Goal: Transaction & Acquisition: Download file/media

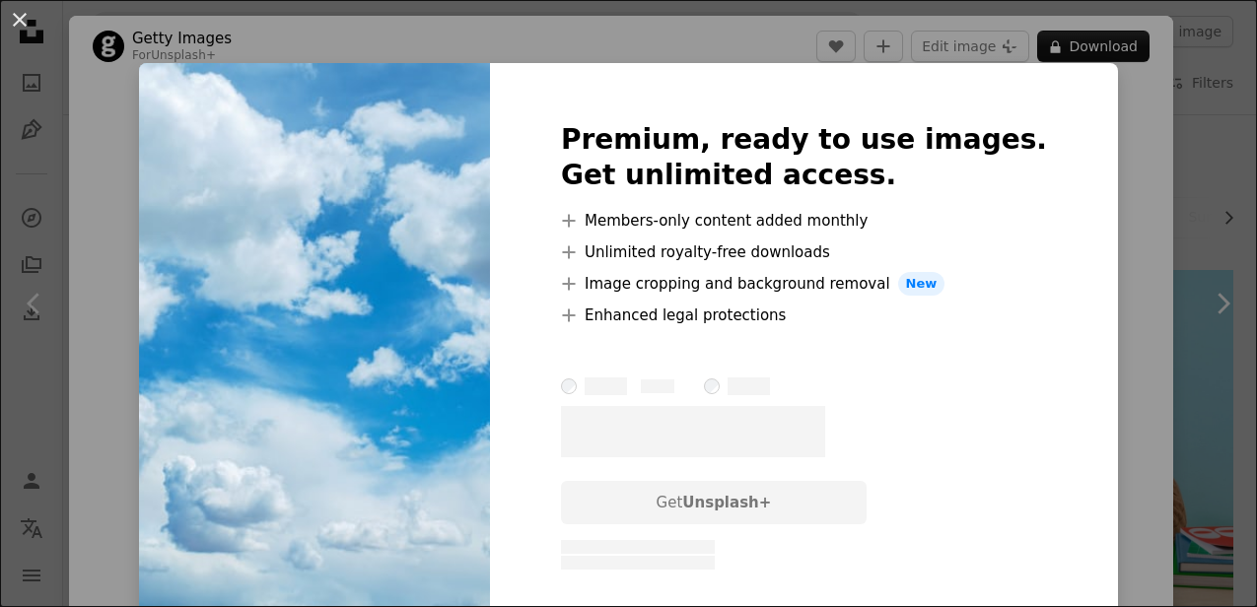
scroll to position [986, 0]
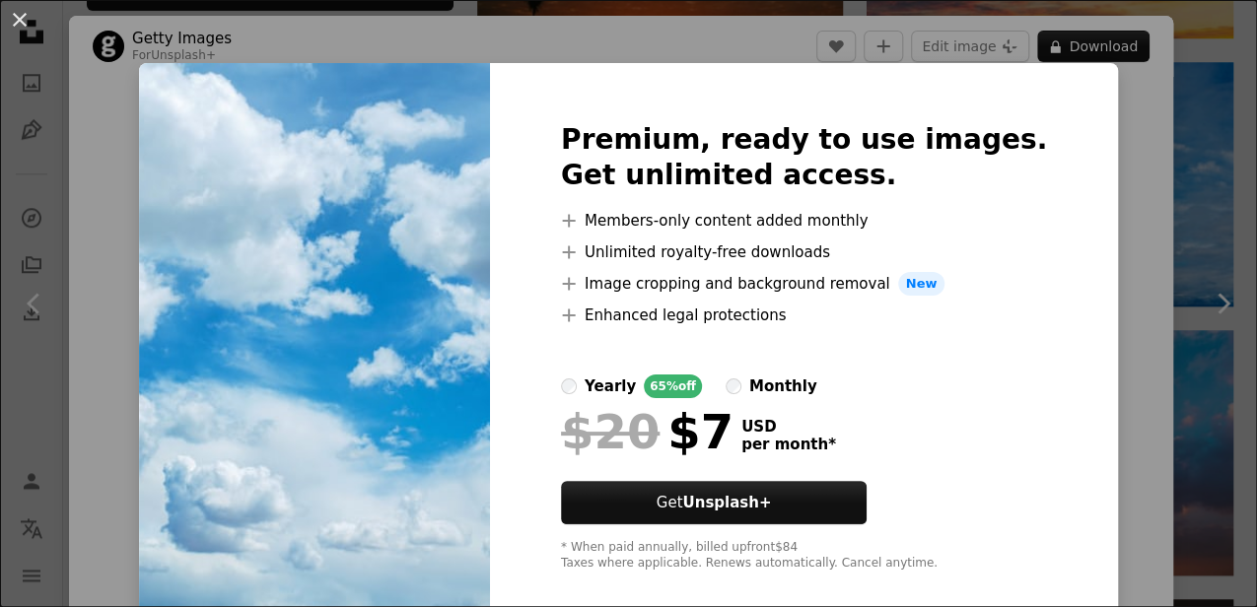
click at [1138, 120] on div "An X shape Premium, ready to use images. Get unlimited access. A plus sign Memb…" at bounding box center [628, 303] width 1257 height 607
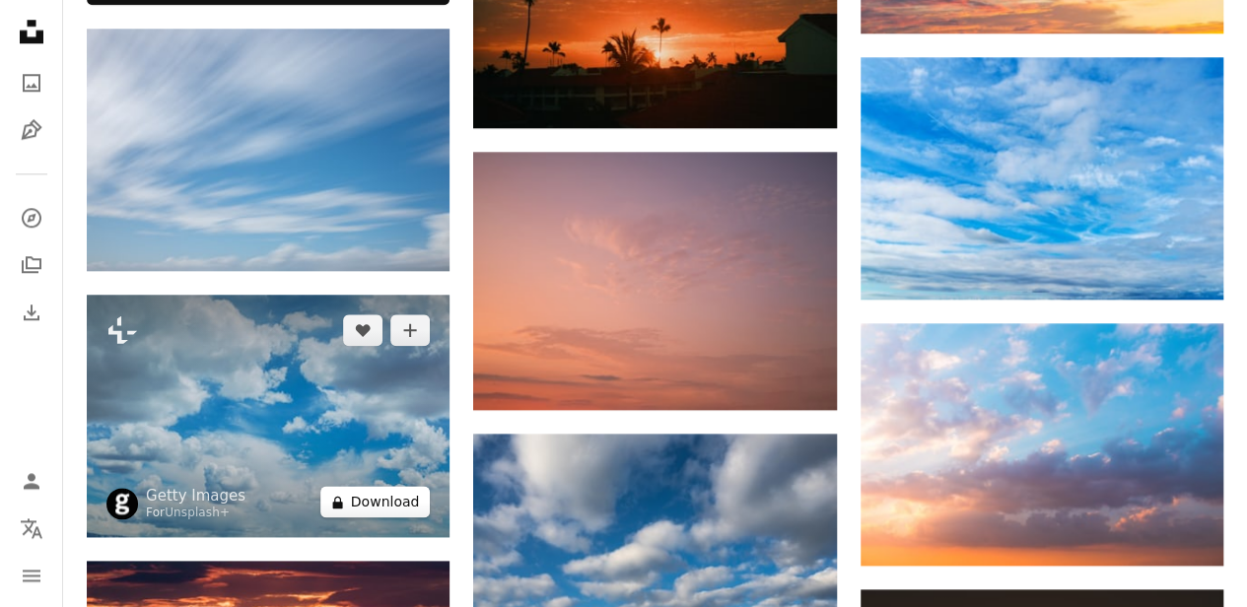
click at [374, 498] on button "A lock Download" at bounding box center [375, 502] width 110 height 32
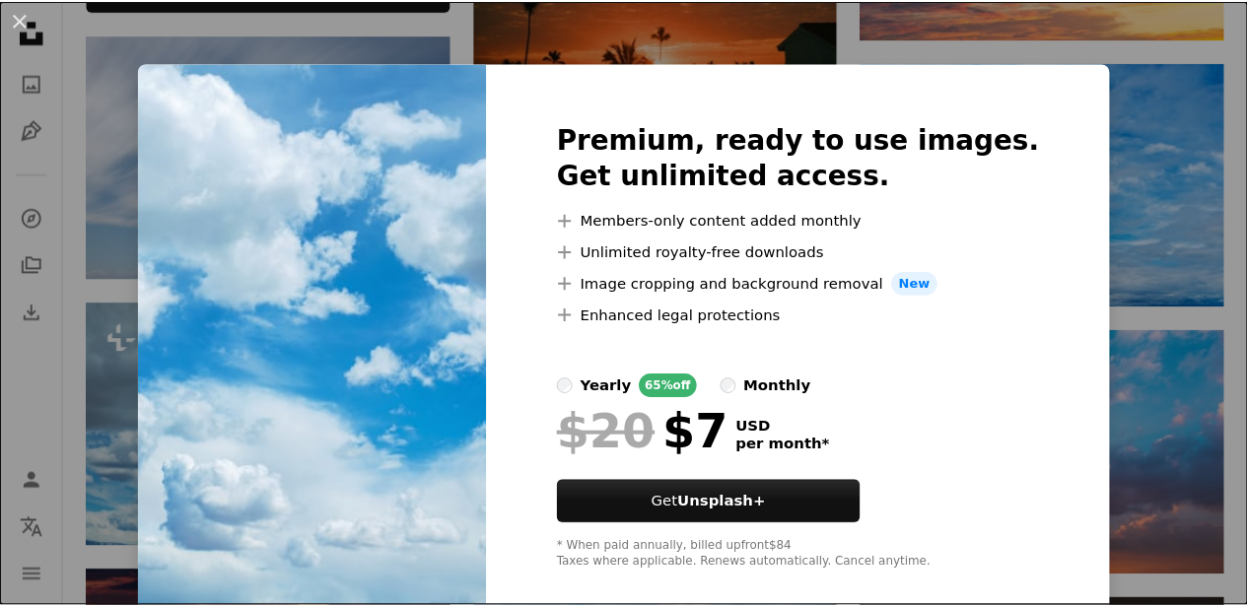
scroll to position [26, 0]
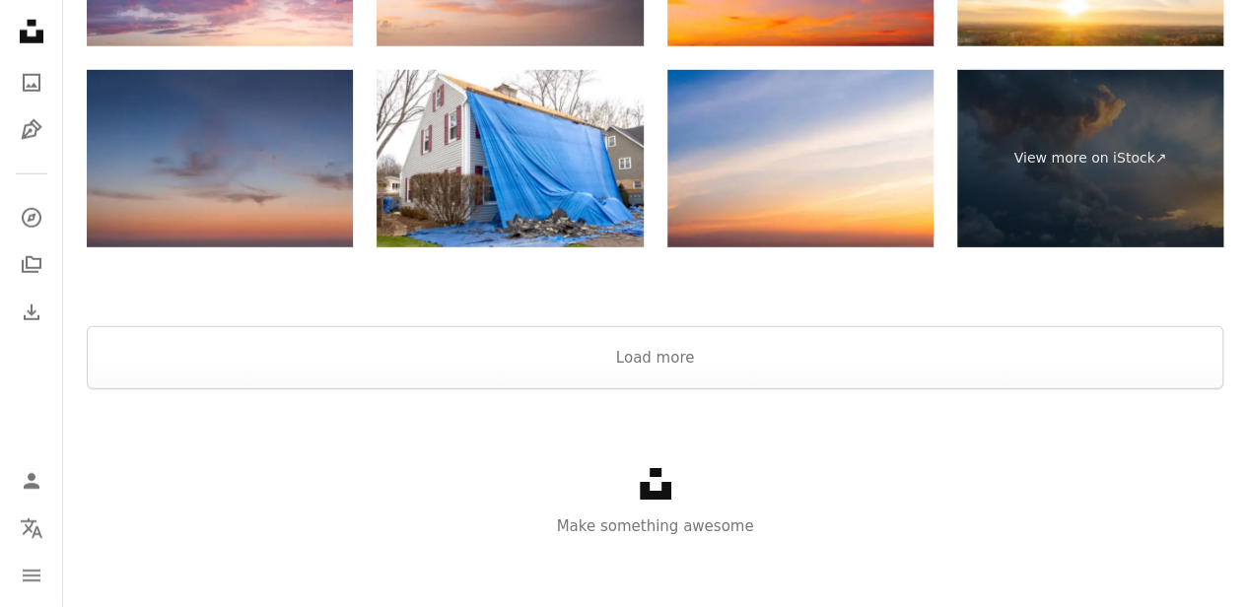
scroll to position [2834, 0]
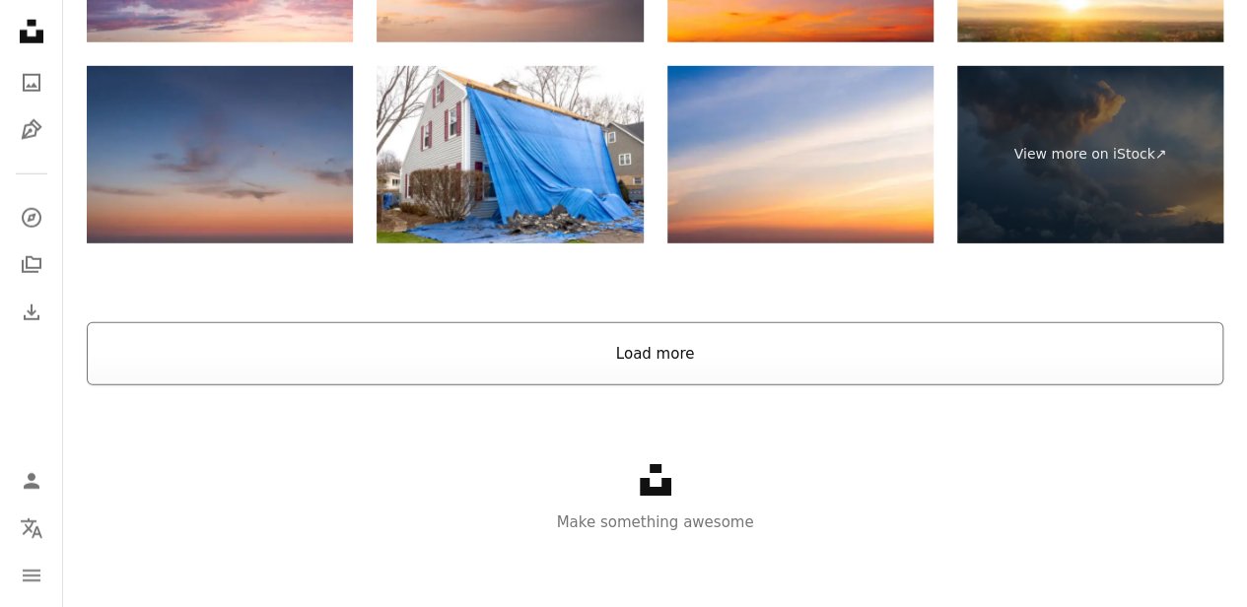
click at [671, 361] on button "Load more" at bounding box center [655, 353] width 1137 height 63
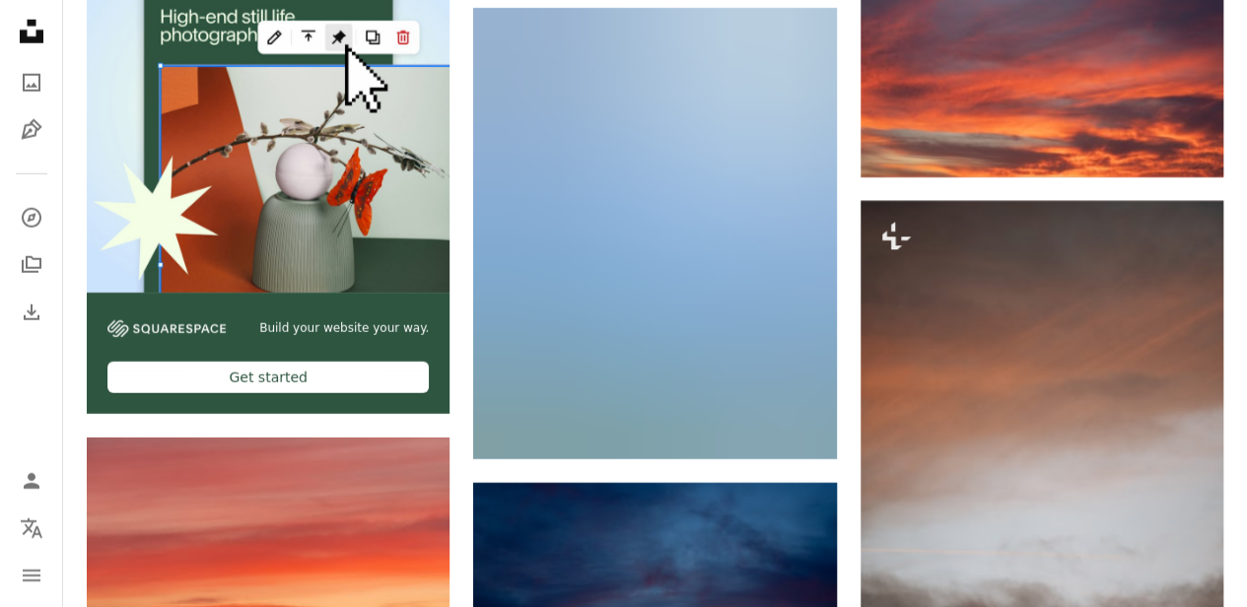
scroll to position [2637, 0]
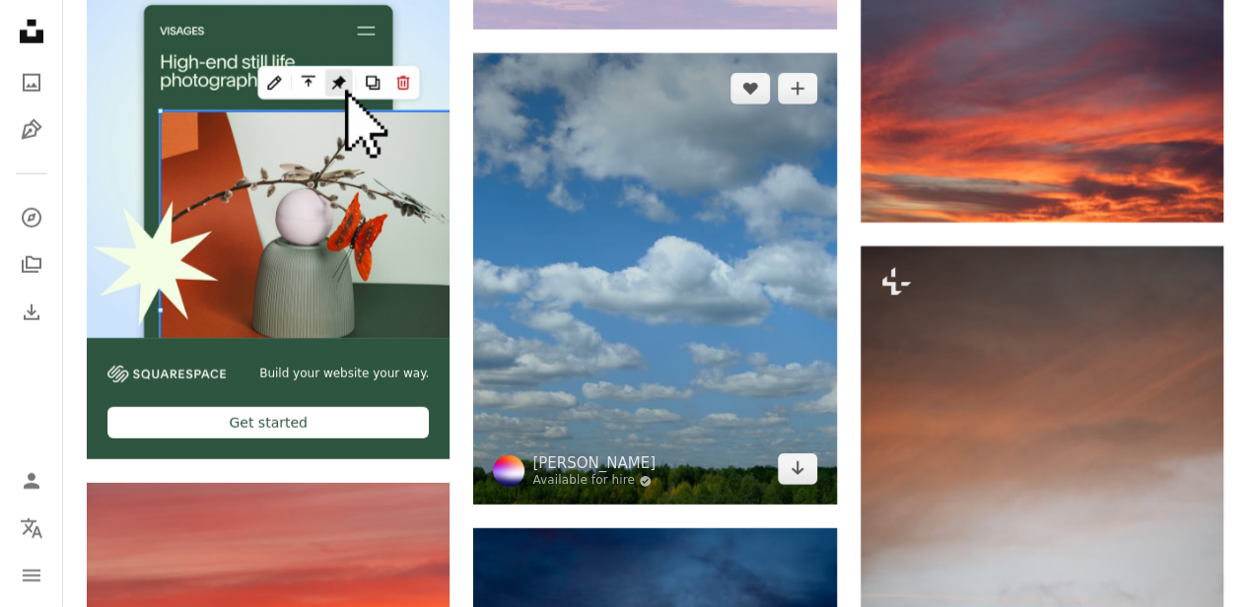
click at [676, 319] on img at bounding box center [654, 279] width 363 height 452
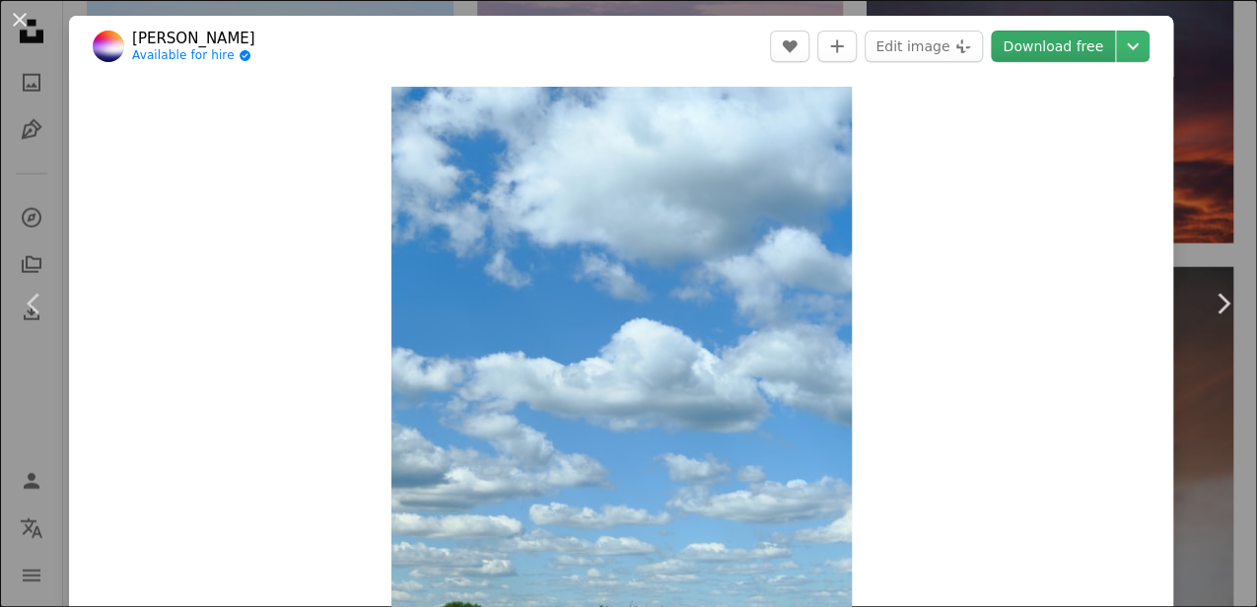
click at [1060, 50] on link "Download free" at bounding box center [1053, 47] width 124 height 32
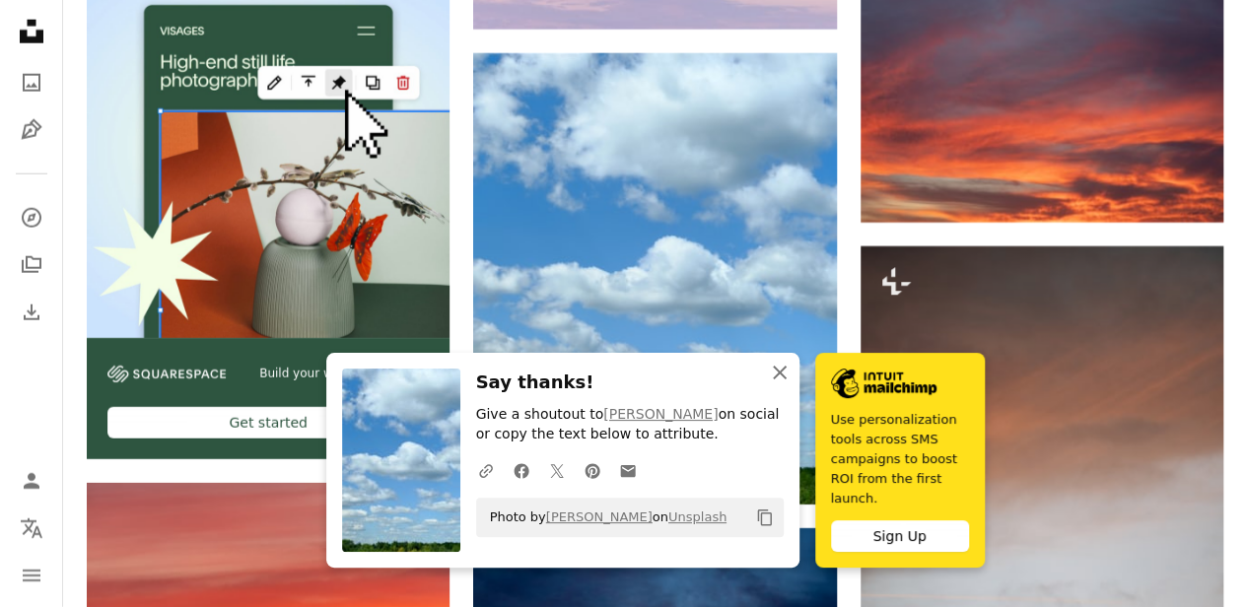
click at [774, 380] on icon "button" at bounding box center [780, 373] width 14 height 14
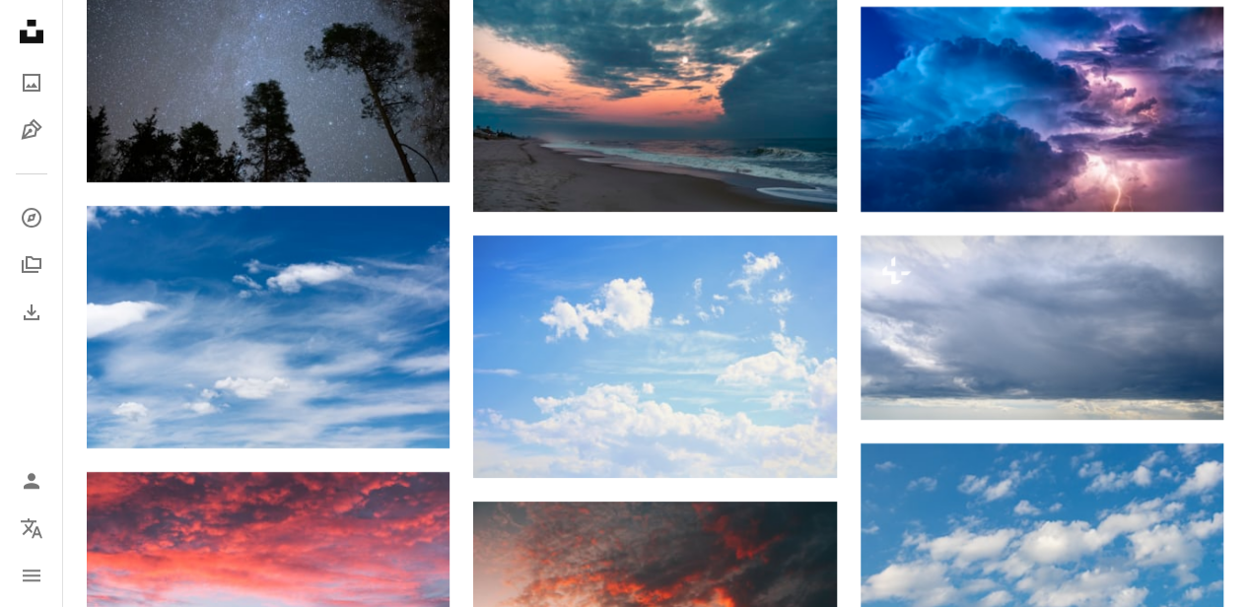
scroll to position [3558, 0]
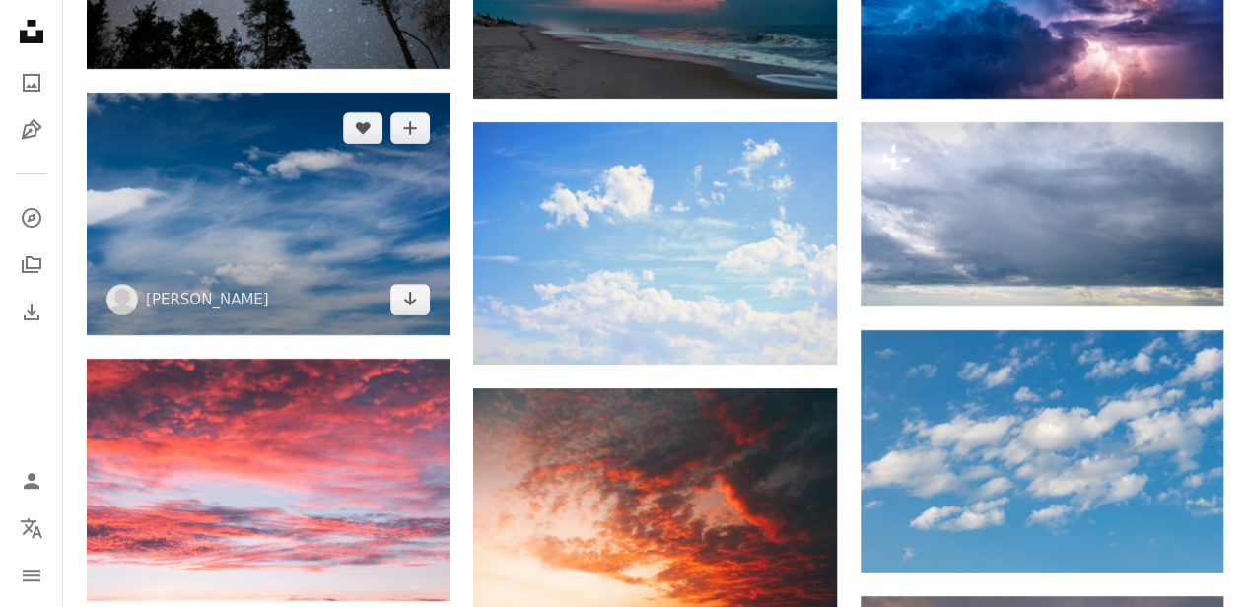
click at [294, 250] on img at bounding box center [268, 214] width 363 height 243
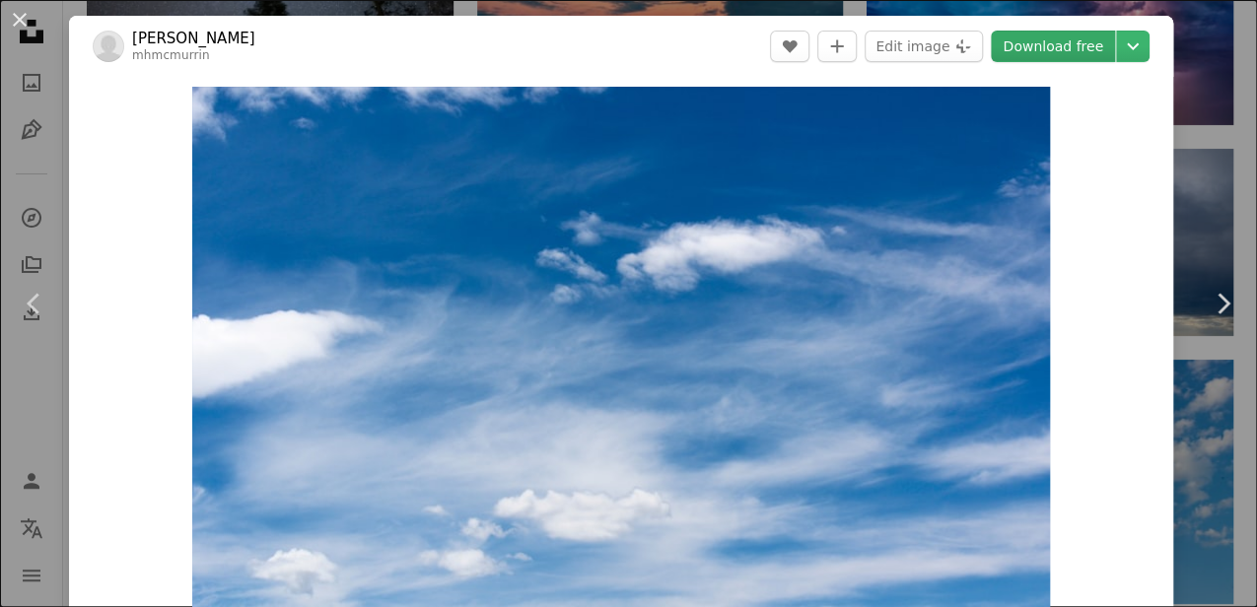
click at [1095, 48] on link "Download free" at bounding box center [1053, 47] width 124 height 32
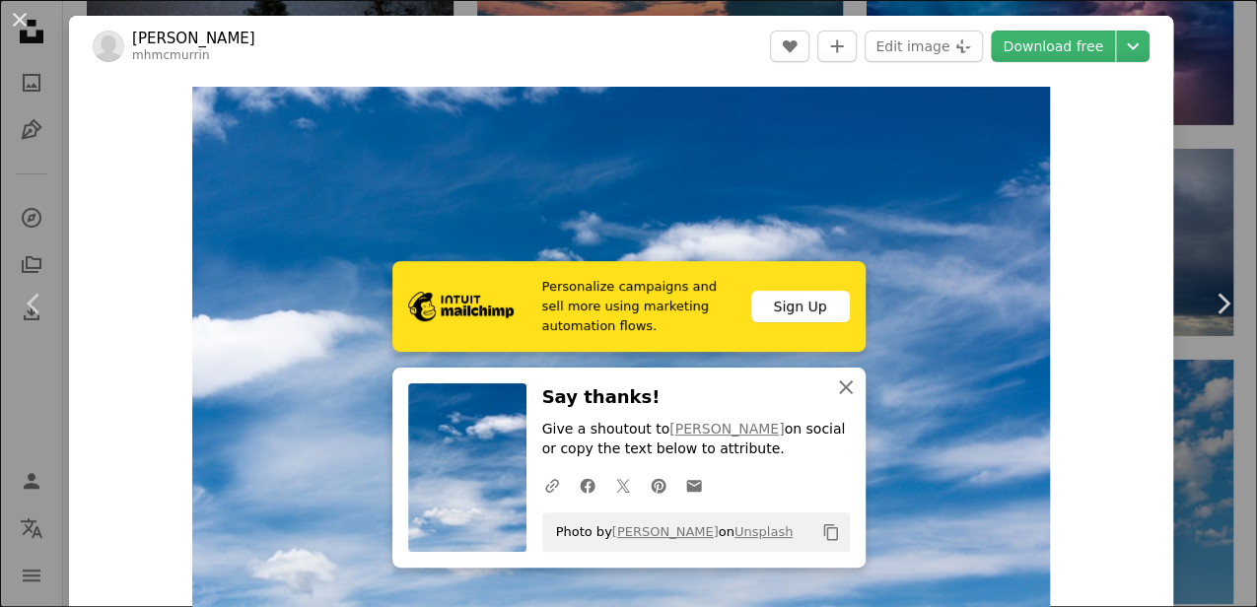
click at [839, 391] on icon "button" at bounding box center [846, 388] width 14 height 14
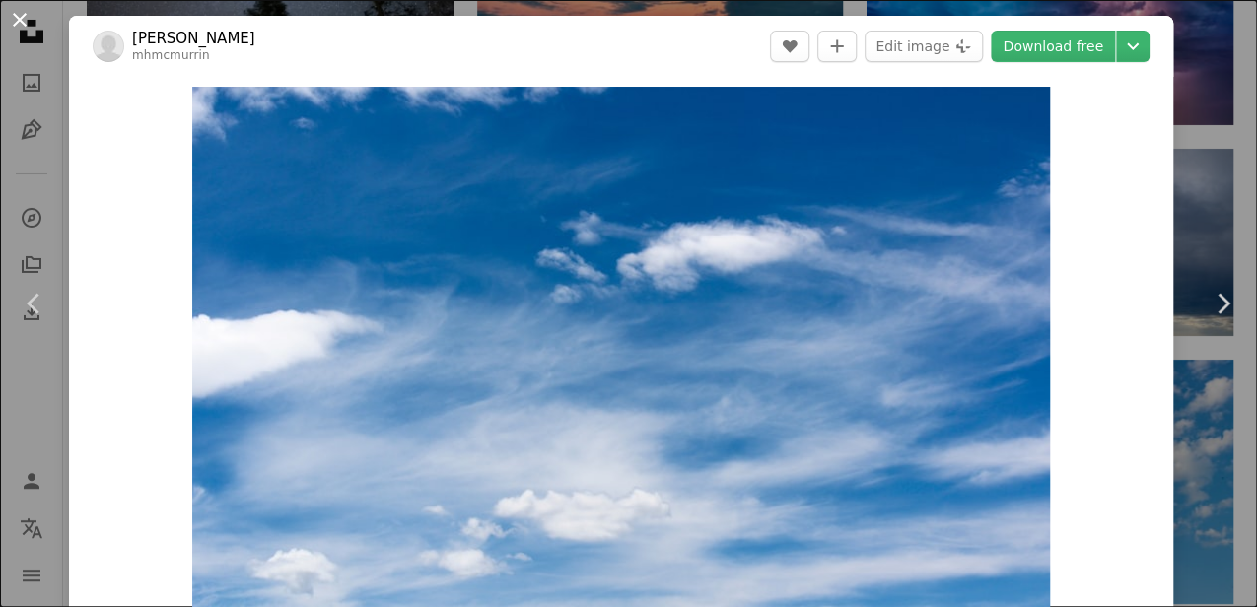
click at [22, 19] on button "An X shape" at bounding box center [20, 20] width 24 height 24
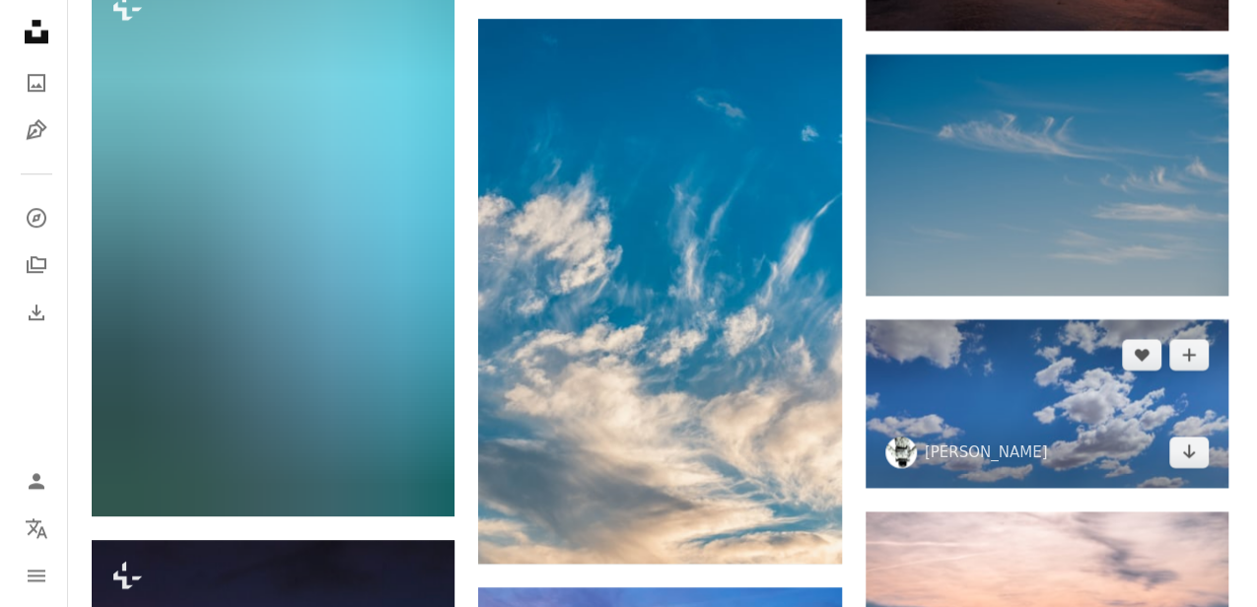
scroll to position [8356, 0]
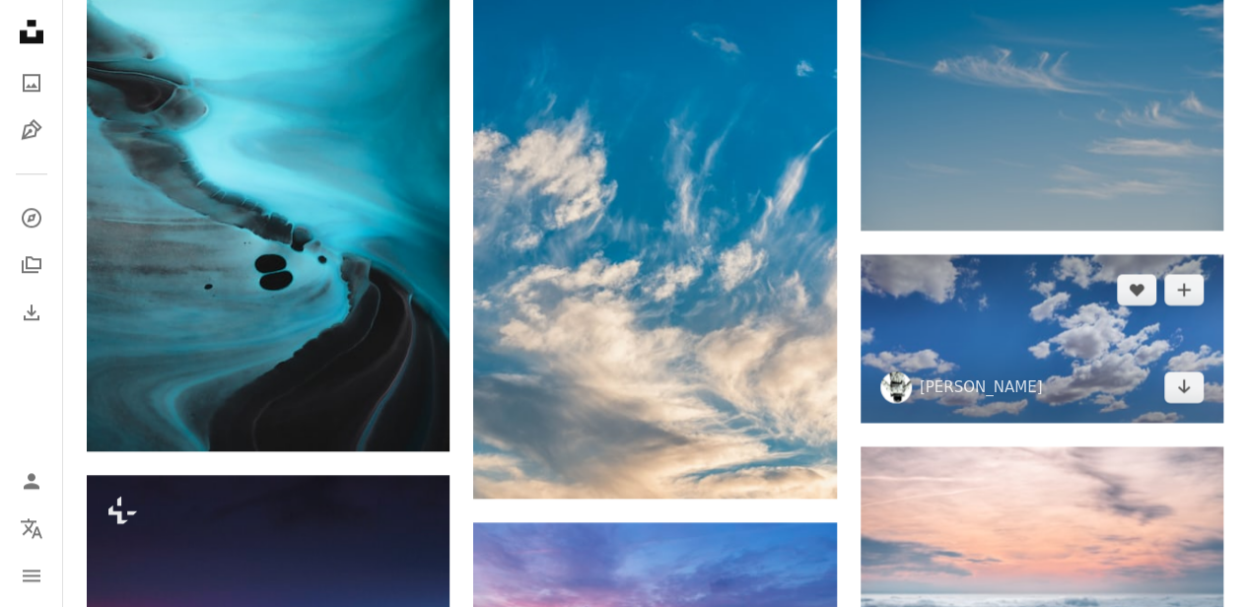
click at [972, 323] on img at bounding box center [1042, 338] width 363 height 168
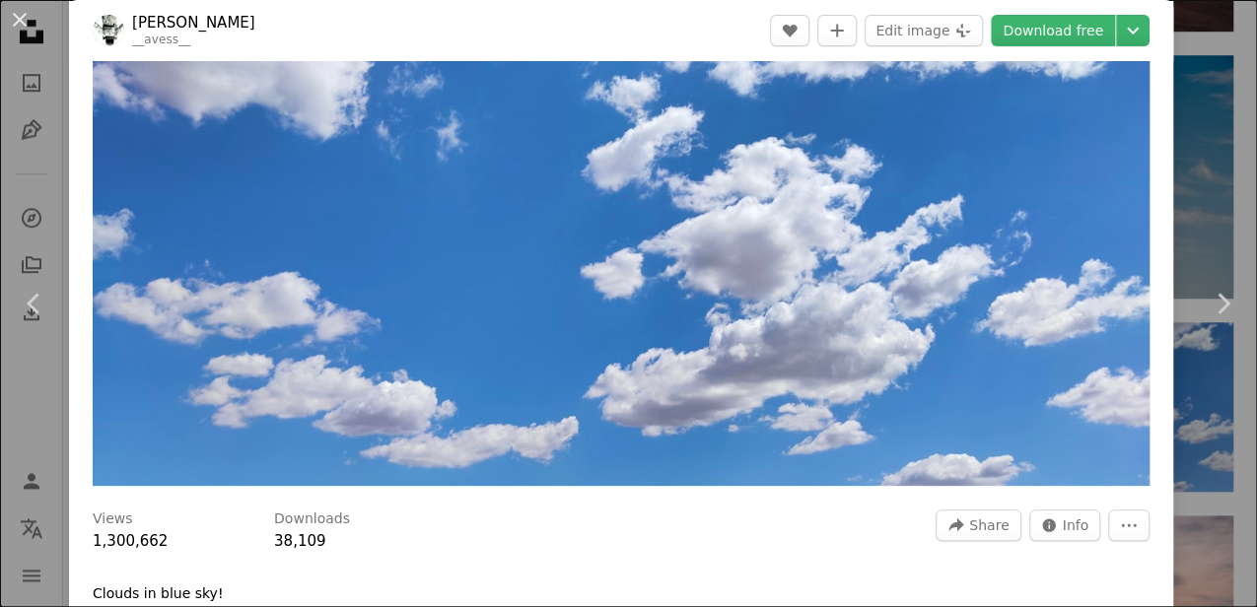
scroll to position [65, 0]
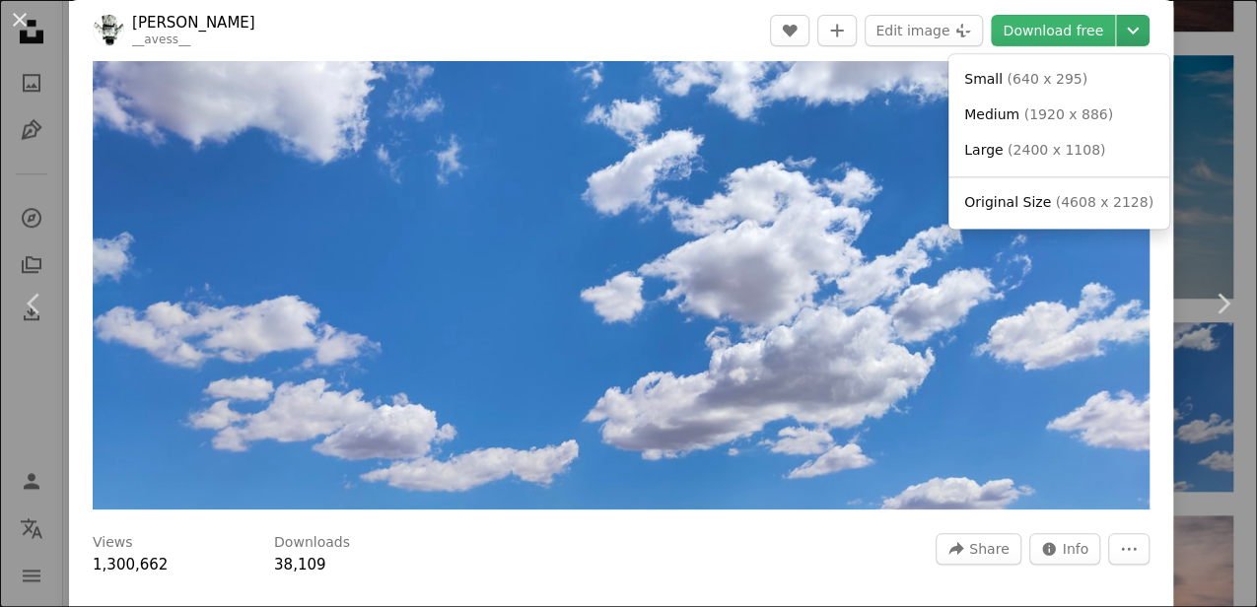
click at [1126, 39] on icon "Chevron down" at bounding box center [1133, 31] width 32 height 24
click at [1027, 149] on span "( 2400 x 1108 )" at bounding box center [1057, 150] width 98 height 16
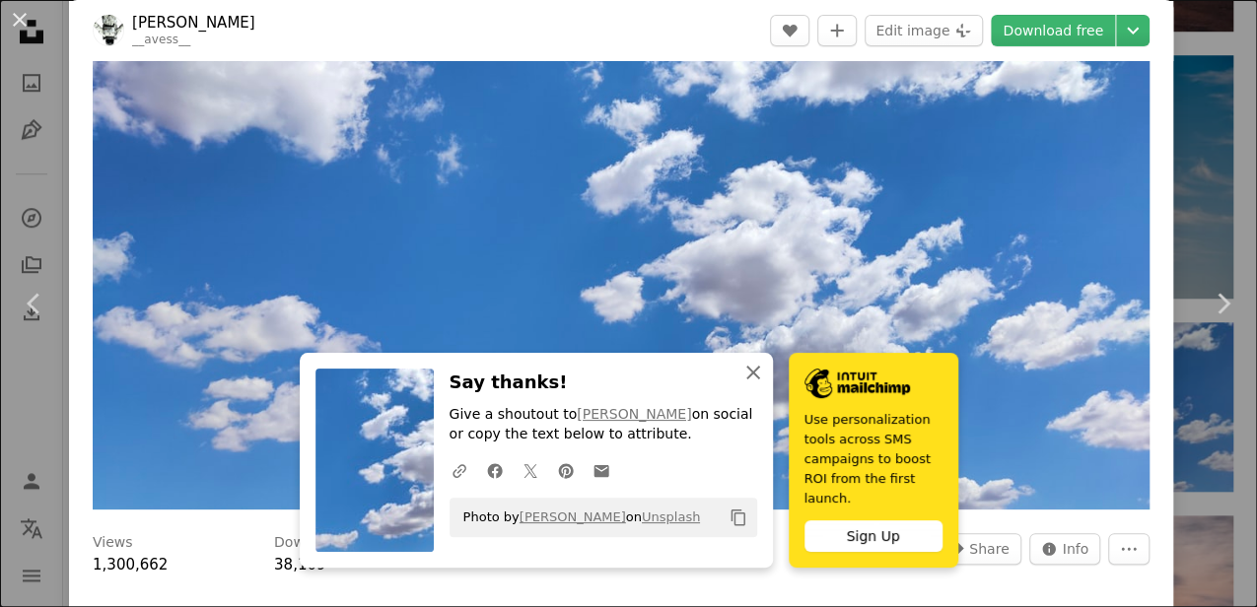
click at [755, 385] on icon "An X shape" at bounding box center [754, 373] width 24 height 24
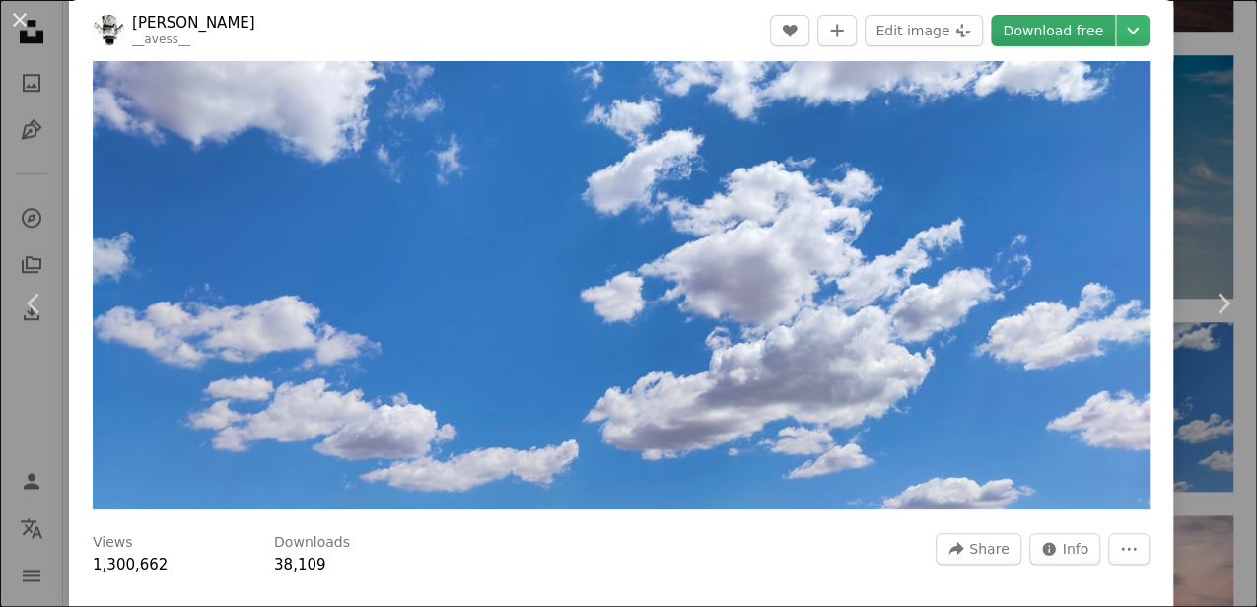
click at [1087, 32] on link "Download free" at bounding box center [1053, 31] width 124 height 32
